Goal: Task Accomplishment & Management: Manage account settings

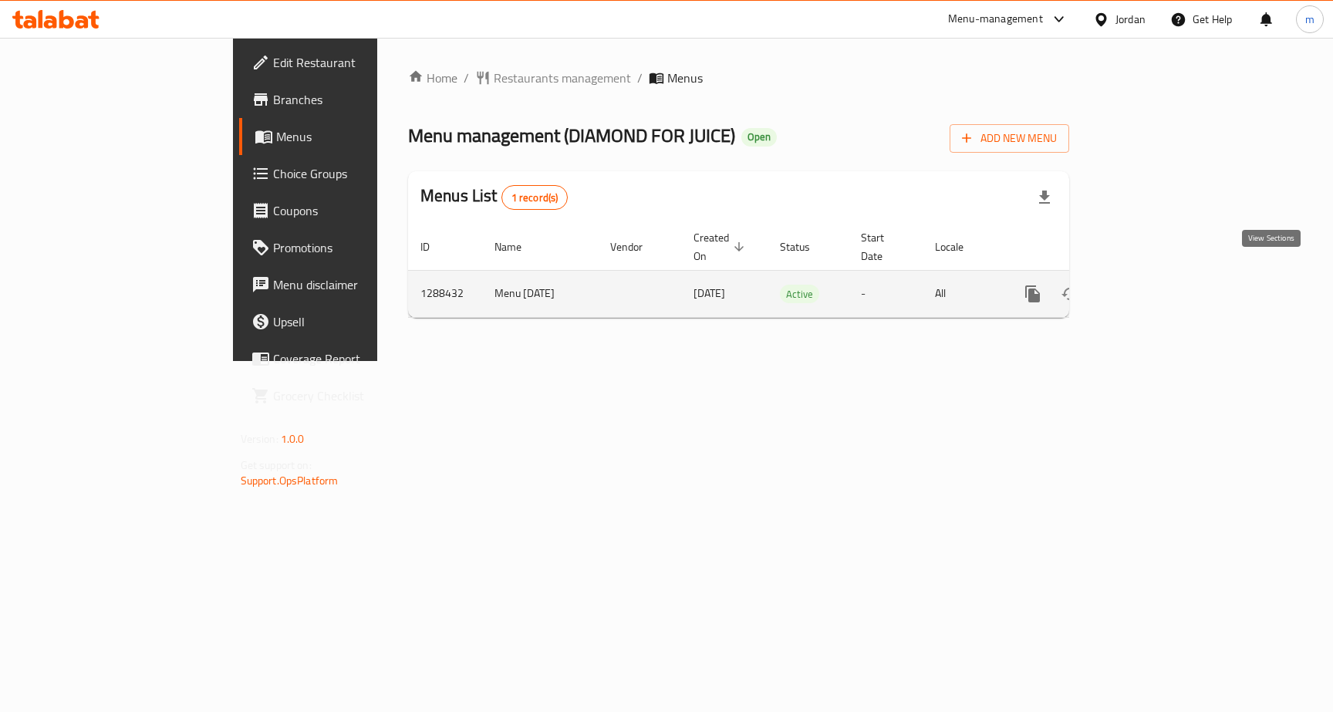
click at [1153, 285] on icon "enhanced table" at bounding box center [1144, 294] width 19 height 19
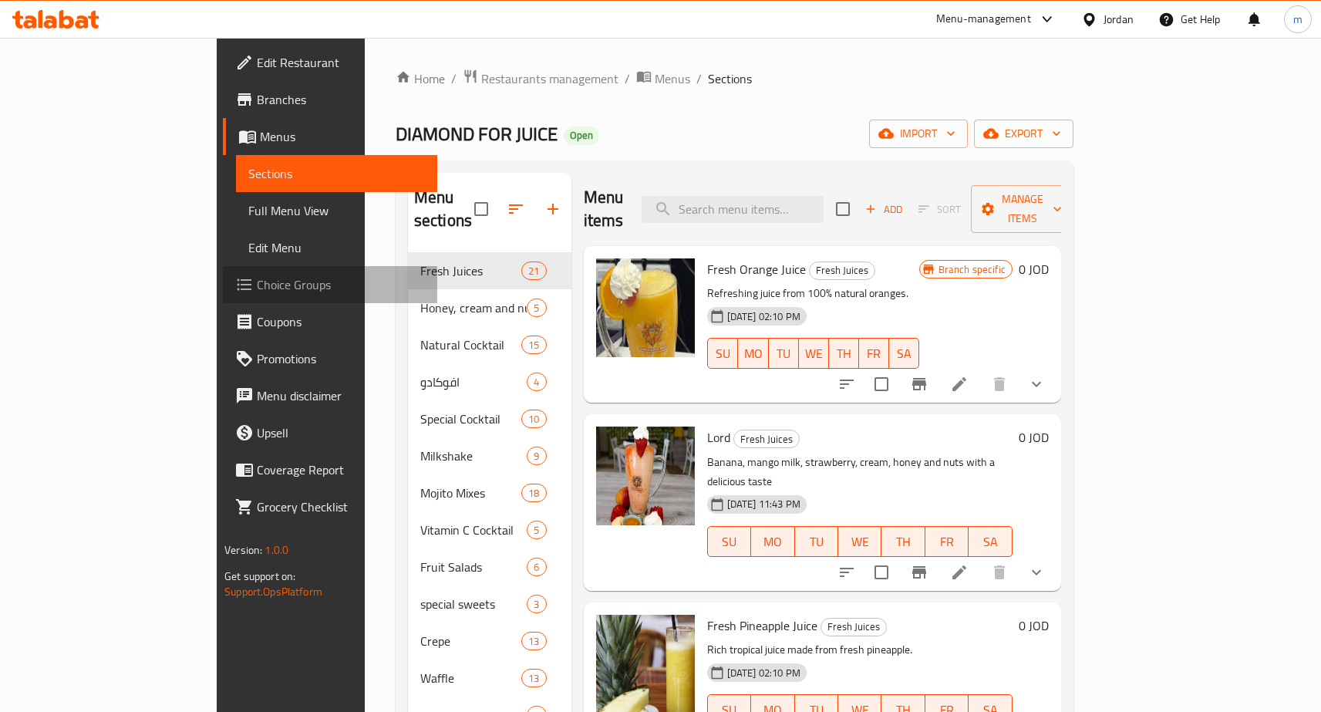
click at [257, 276] on span "Choice Groups" at bounding box center [341, 284] width 168 height 19
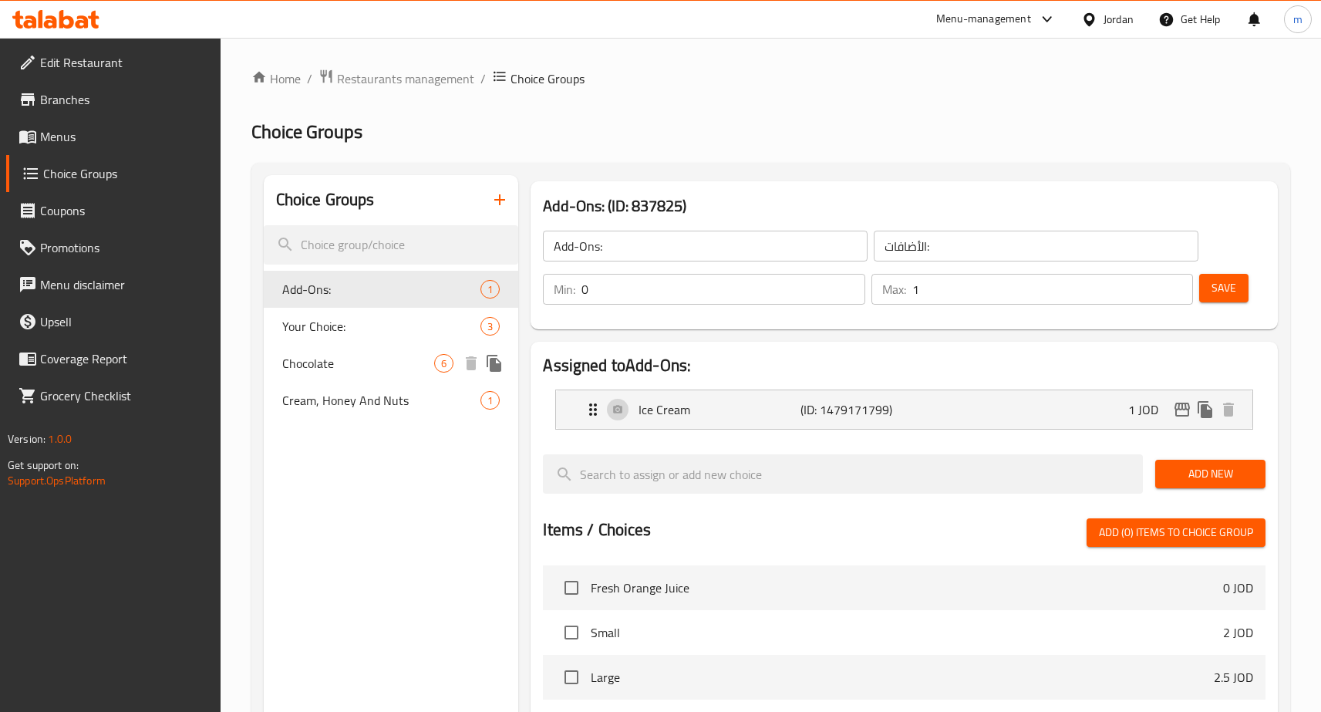
click at [328, 364] on span "Chocolate" at bounding box center [358, 363] width 153 height 19
type input "Chocolate"
type input "شوكلت"
type input "1"
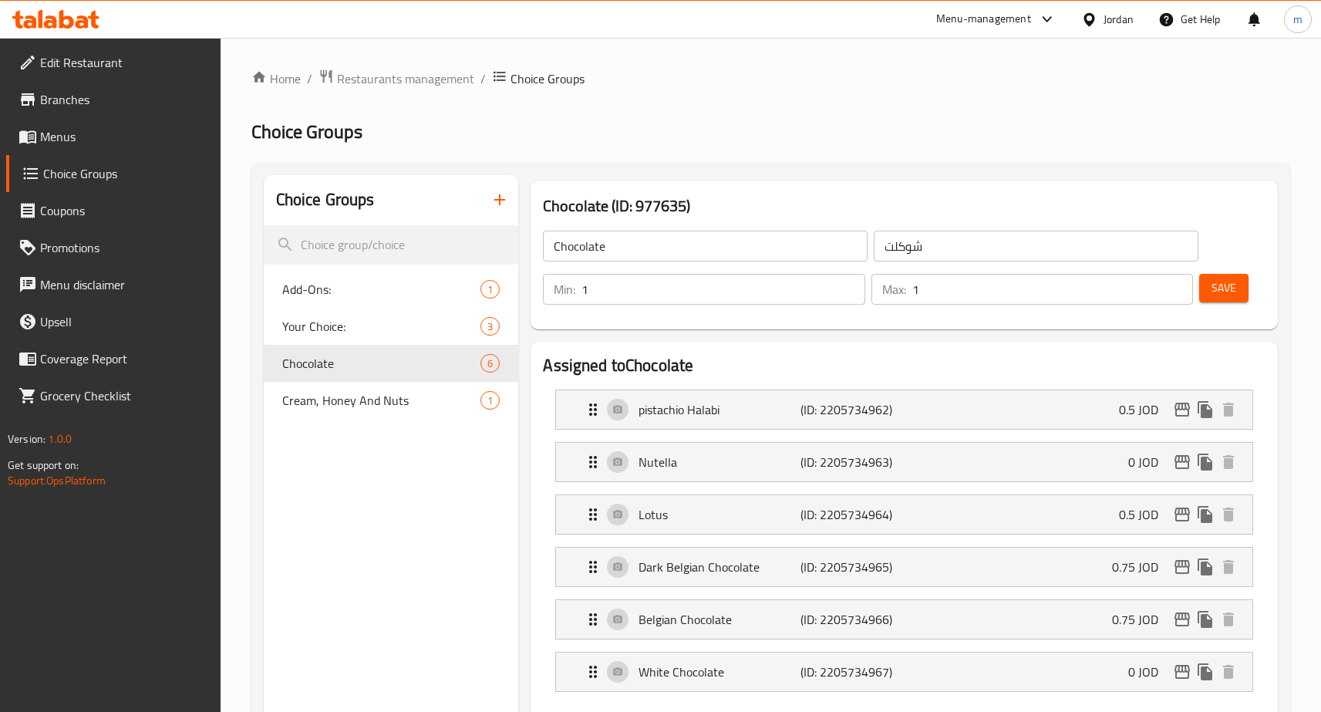
click at [721, 130] on h2 "Choice Groups" at bounding box center [770, 132] width 1039 height 25
click at [422, 71] on span "Restaurants management" at bounding box center [405, 78] width 137 height 19
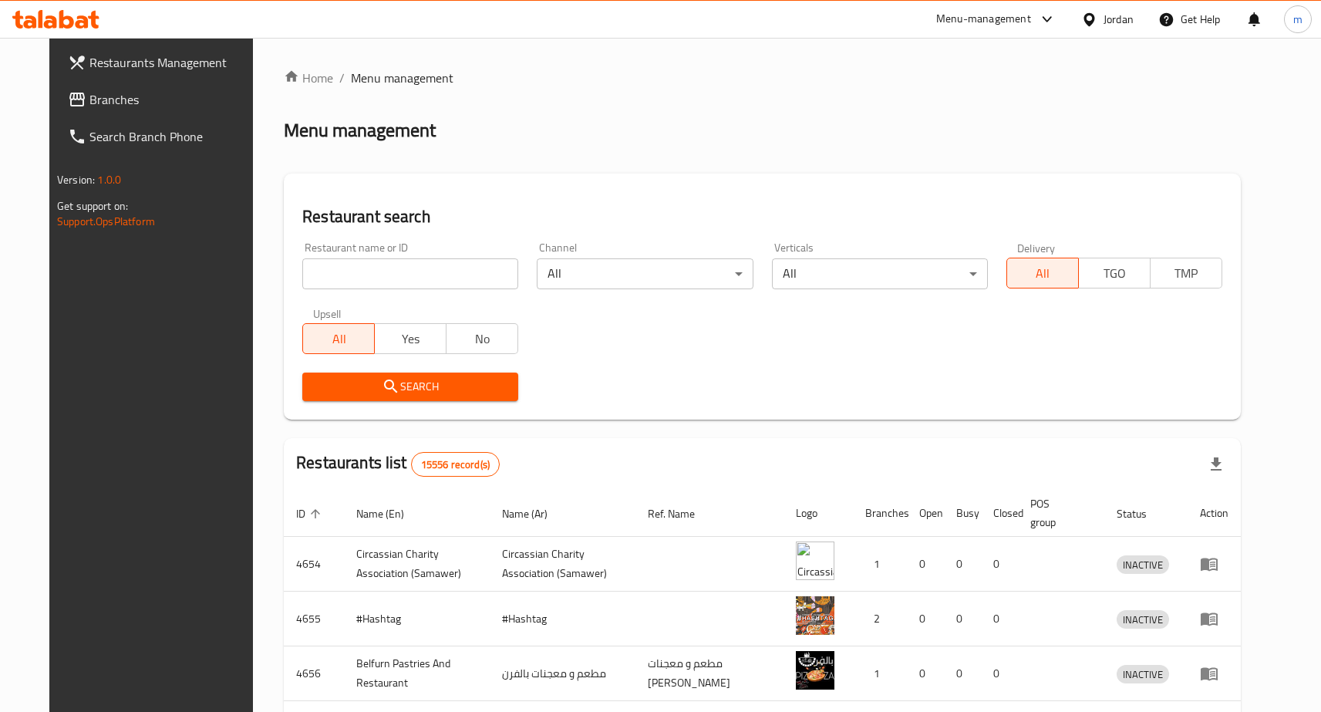
click at [129, 99] on span "Branches" at bounding box center [173, 99] width 168 height 19
